Goal: Transaction & Acquisition: Purchase product/service

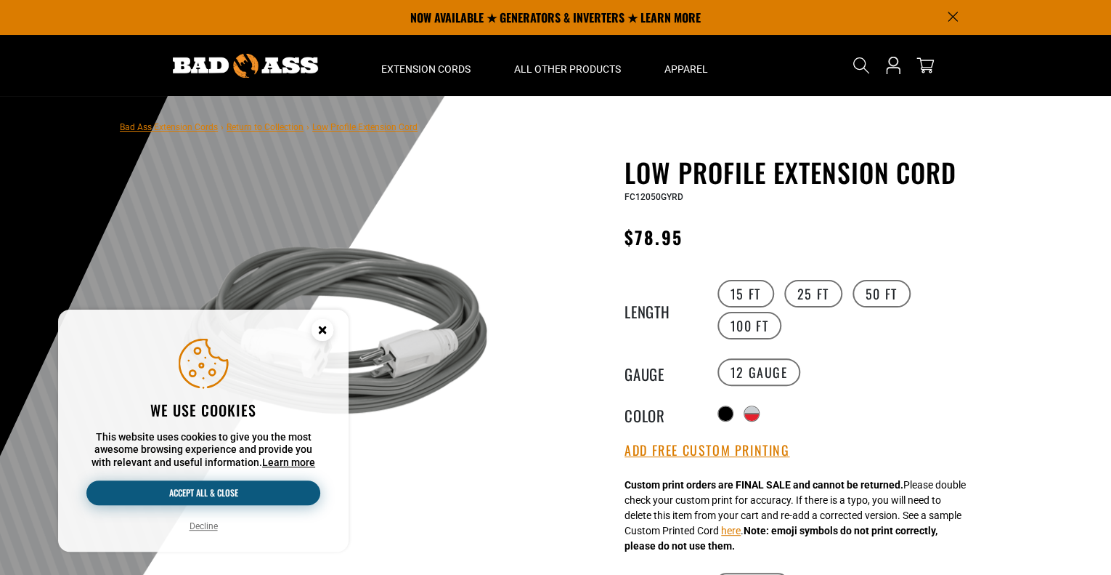
click at [221, 489] on button "Accept all & close" at bounding box center [203, 492] width 234 height 25
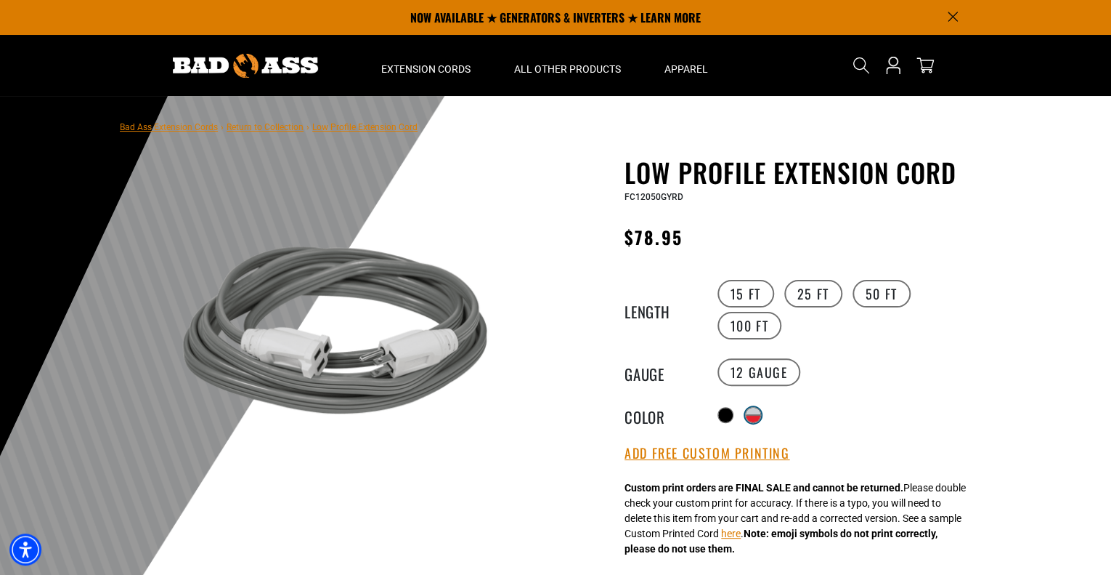
click at [750, 416] on div at bounding box center [753, 418] width 15 height 7
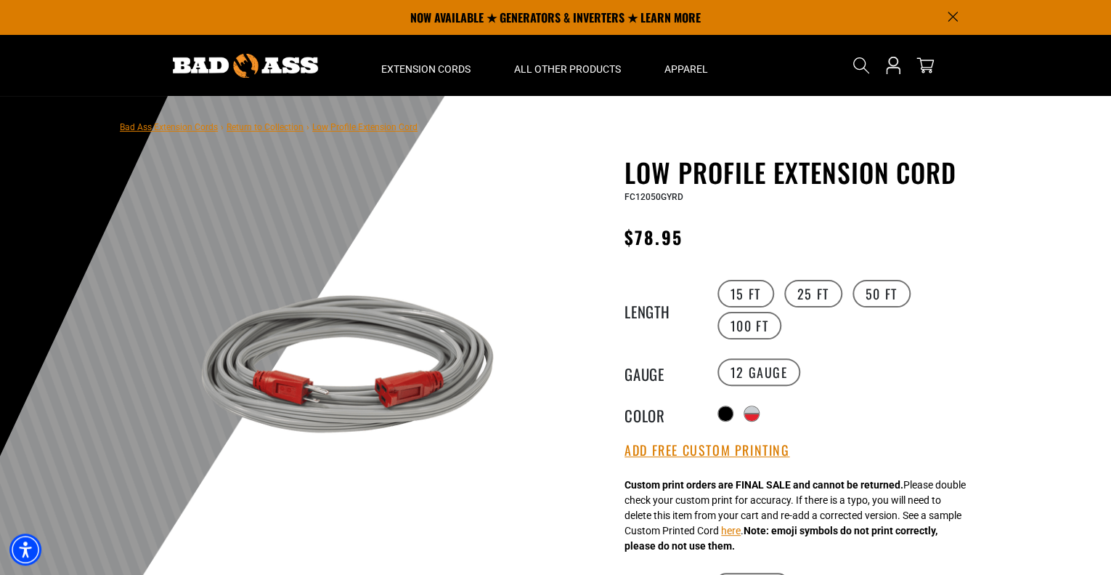
click at [1025, 357] on div at bounding box center [555, 452] width 1111 height 712
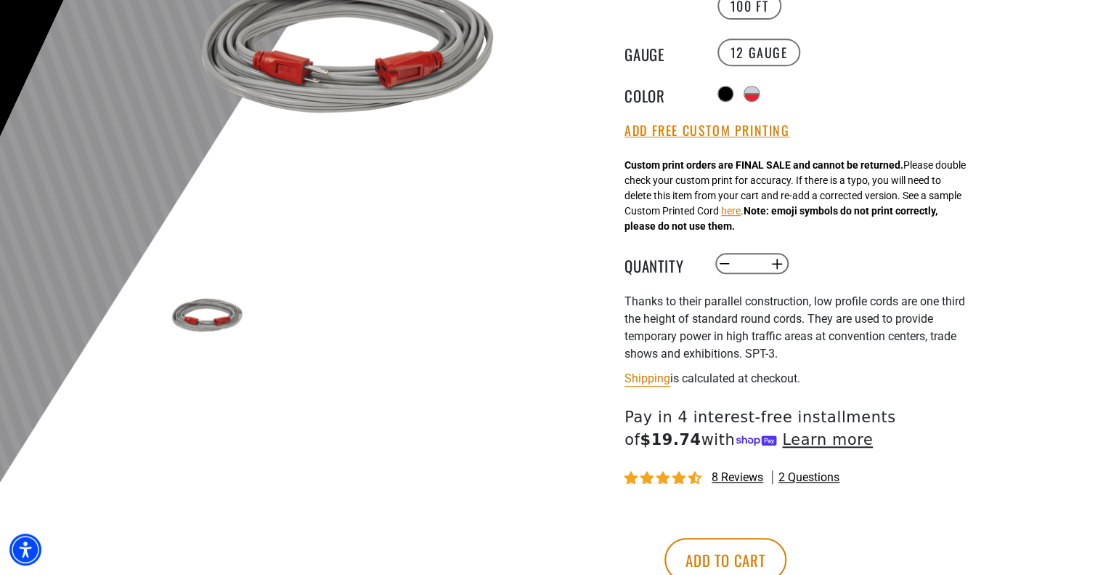
scroll to position [349, 0]
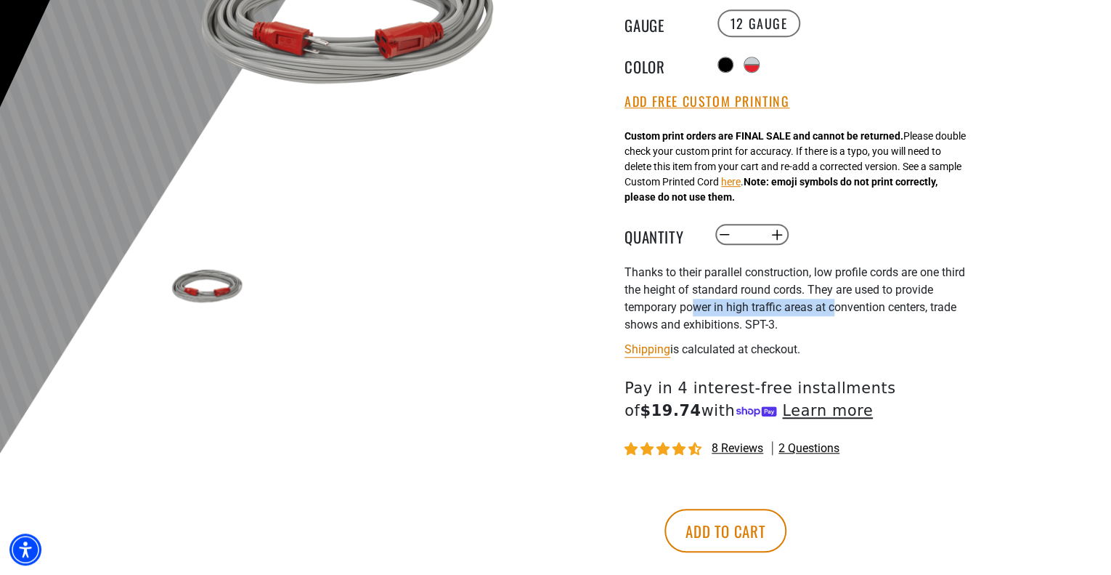
drag, startPoint x: 694, startPoint y: 309, endPoint x: 843, endPoint y: 310, distance: 148.2
click at [843, 310] on p "Thanks to their parallel construction, low profile cords are one third the heig…" at bounding box center [803, 299] width 356 height 70
drag, startPoint x: 880, startPoint y: 306, endPoint x: 816, endPoint y: 299, distance: 65.0
click at [816, 299] on p "Thanks to their parallel construction, low profile cords are one third the heig…" at bounding box center [803, 299] width 356 height 70
drag, startPoint x: 677, startPoint y: 328, endPoint x: 815, endPoint y: 331, distance: 138.1
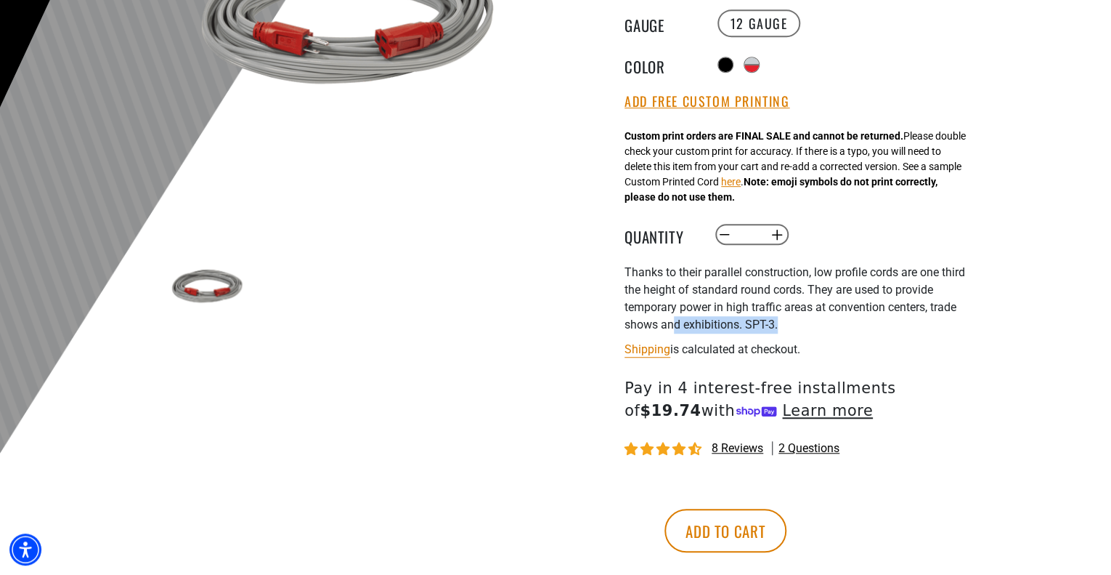
click at [815, 331] on p "Thanks to their parallel construction, low profile cords are one third the heig…" at bounding box center [803, 299] width 356 height 70
click at [1046, 394] on div at bounding box center [555, 103] width 1111 height 712
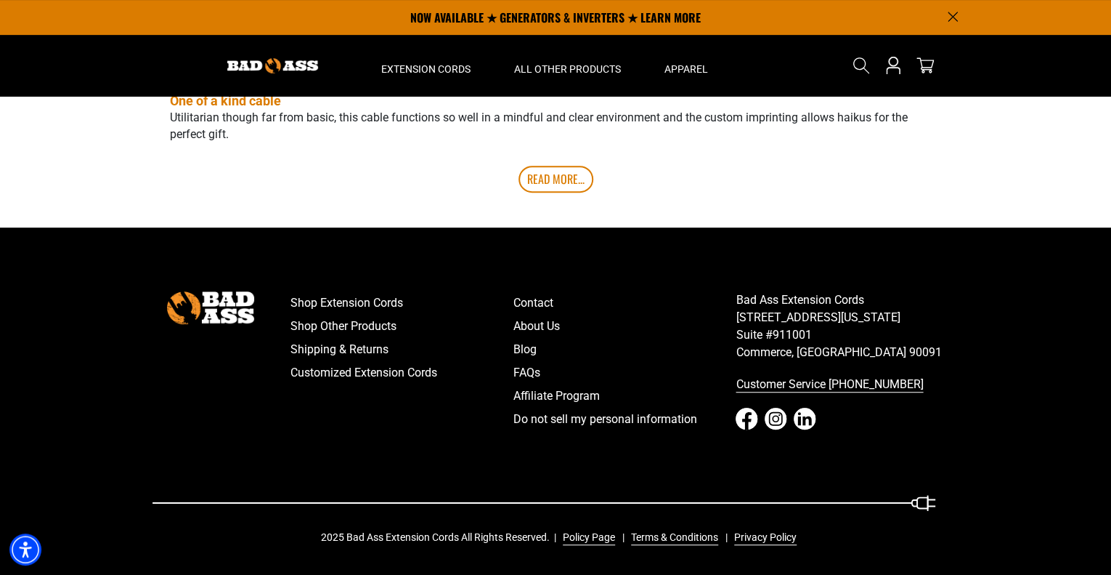
scroll to position [0, 0]
